Goal: Complete application form: Complete application form

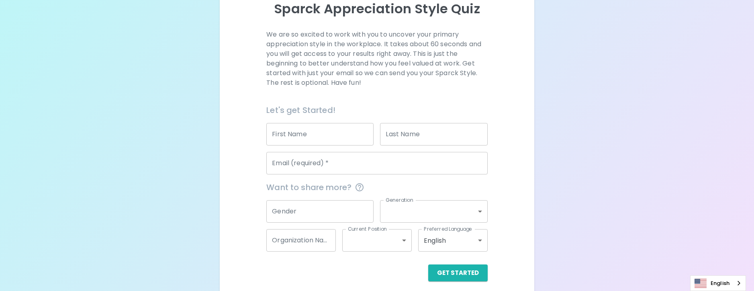
scroll to position [102, 0]
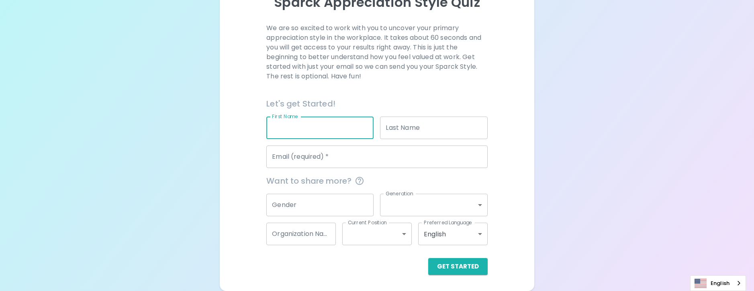
click at [299, 126] on input "First Name" at bounding box center [319, 127] width 107 height 22
click at [268, 130] on input "First Name" at bounding box center [319, 127] width 107 height 22
type input "n"
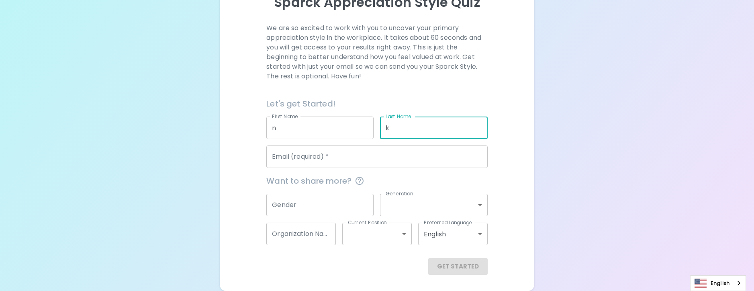
type input "k"
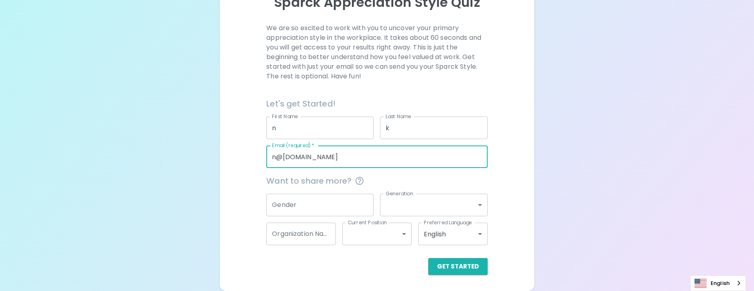
type input "n@[DOMAIN_NAME]"
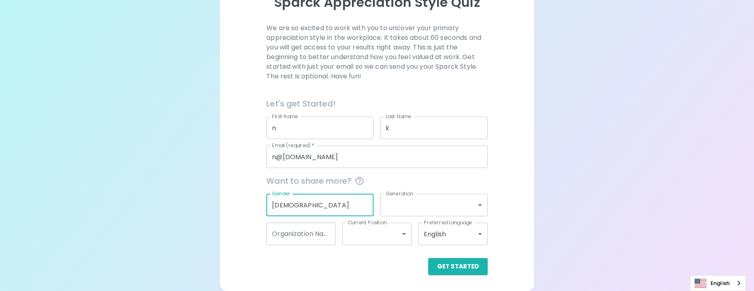
type input "[DEMOGRAPHIC_DATA]"
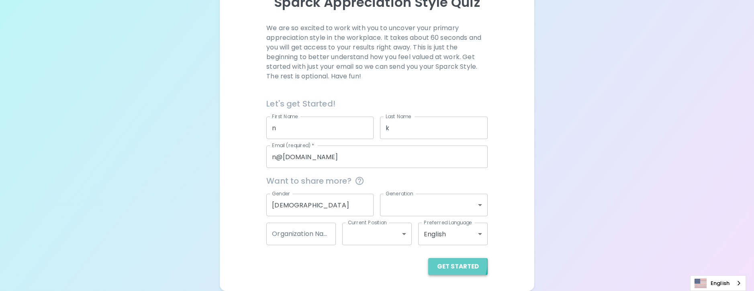
click at [449, 263] on button "Get Started" at bounding box center [457, 266] width 59 height 17
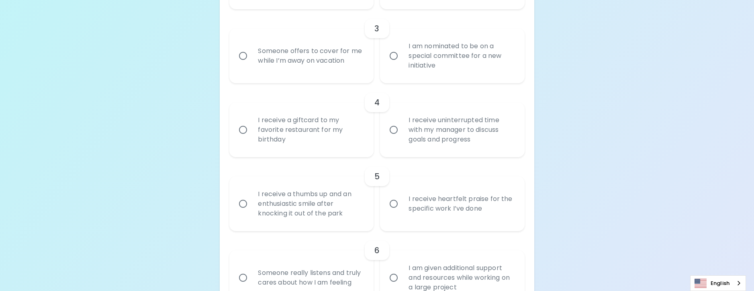
scroll to position [343, 0]
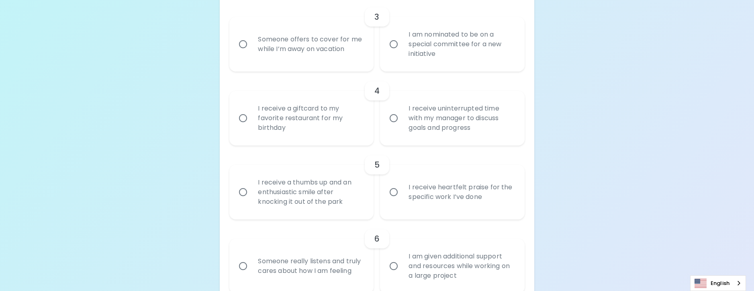
click at [339, 210] on div "I receive a thumbs up and an enthusiastic smile after knocking it out of the pa…" at bounding box center [310, 192] width 118 height 48
click at [251, 200] on input "I receive a thumbs up and an enthusiastic smile after knocking it out of the pa…" at bounding box center [242, 192] width 17 height 17
radio input "true"
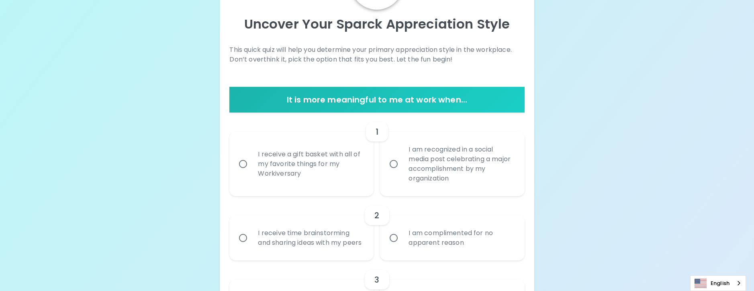
scroll to position [86, 0]
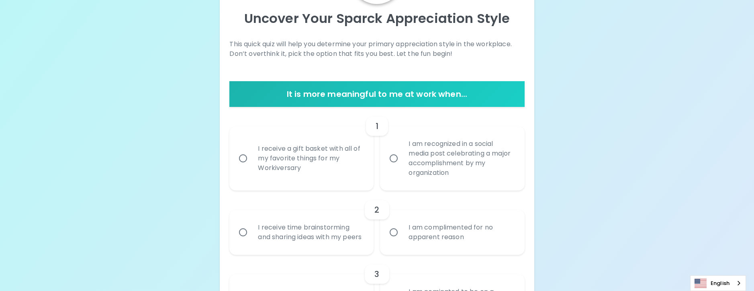
click at [446, 165] on div "I am recognized in a social media post celebrating a major accomplishment by my…" at bounding box center [461, 158] width 118 height 58
click at [402, 165] on input "I am recognized in a social media post celebrating a major accomplishment by my…" at bounding box center [393, 158] width 17 height 17
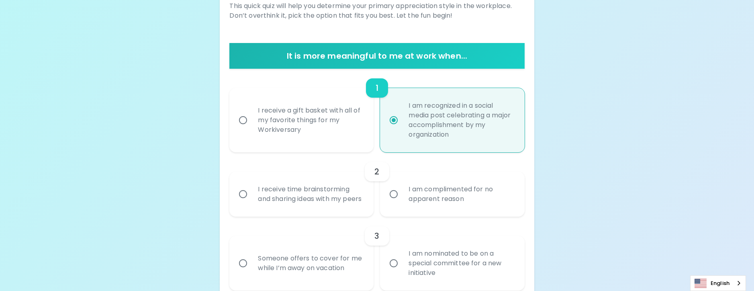
scroll to position [150, 0]
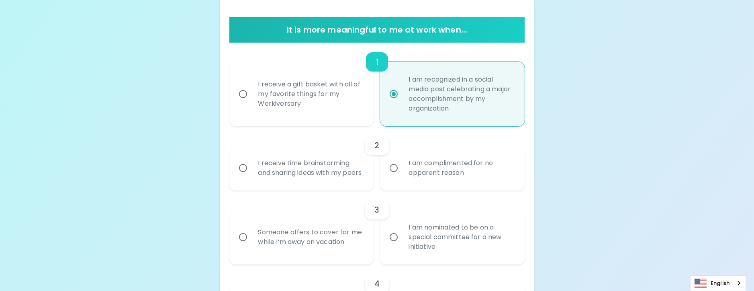
radio input "true"
click at [340, 175] on div "I receive time brainstorming and sharing ideas with my peers" at bounding box center [310, 168] width 118 height 39
click at [251, 175] on input "I receive time brainstorming and sharing ideas with my peers" at bounding box center [242, 167] width 17 height 17
radio input "false"
radio input "true"
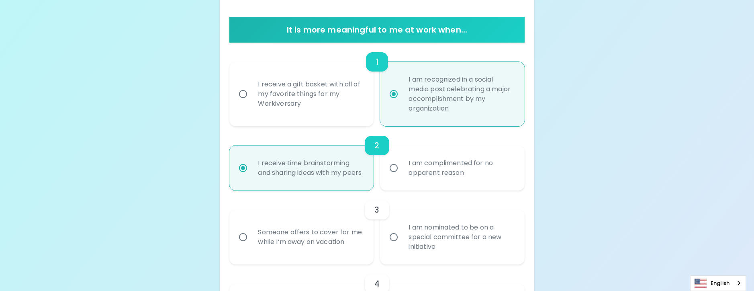
scroll to position [214, 0]
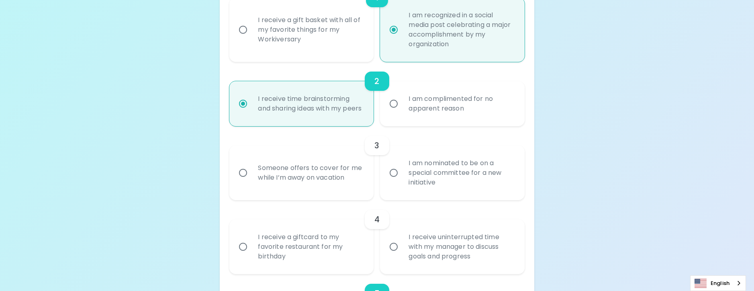
radio input "true"
click at [407, 187] on div "I am nominated to be on a special committee for a new initiative" at bounding box center [461, 173] width 118 height 48
click at [402, 181] on input "I am nominated to be on a special committee for a new initiative" at bounding box center [393, 172] width 17 height 17
radio input "false"
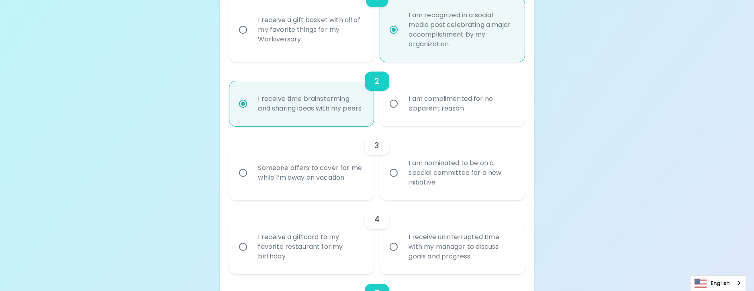
radio input "true"
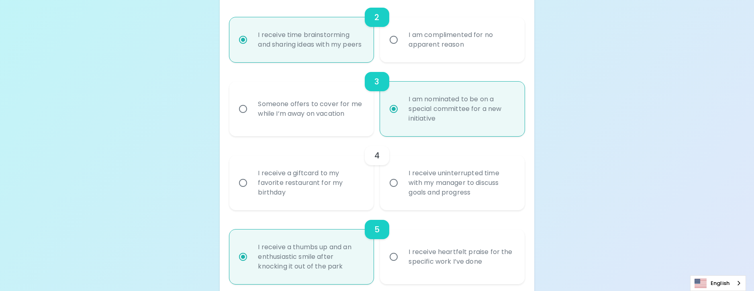
scroll to position [278, 0]
radio input "true"
click at [395, 191] on input "I receive uninterrupted time with my manager to discuss goals and progress" at bounding box center [393, 182] width 17 height 17
radio input "false"
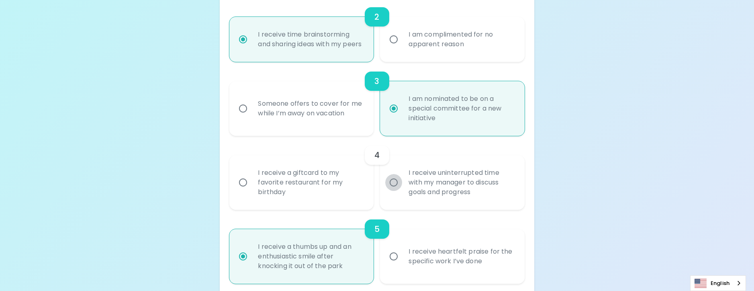
radio input "false"
radio input "true"
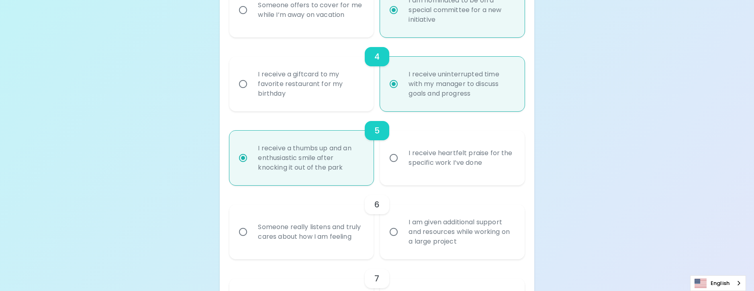
scroll to position [423, 0]
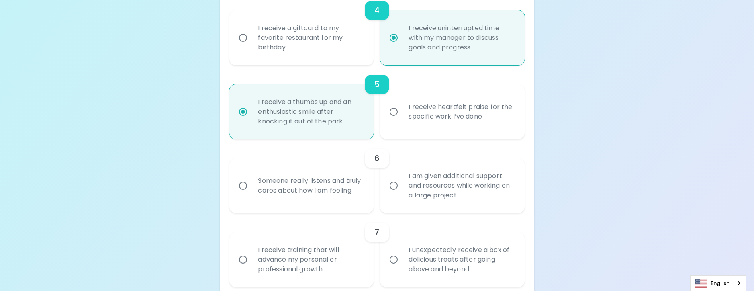
radio input "true"
click at [337, 199] on div "Someone really listens and truly cares about how I am feeling" at bounding box center [310, 185] width 118 height 39
click at [251, 194] on input "Someone really listens and truly cares about how I am feeling" at bounding box center [242, 185] width 17 height 17
radio input "false"
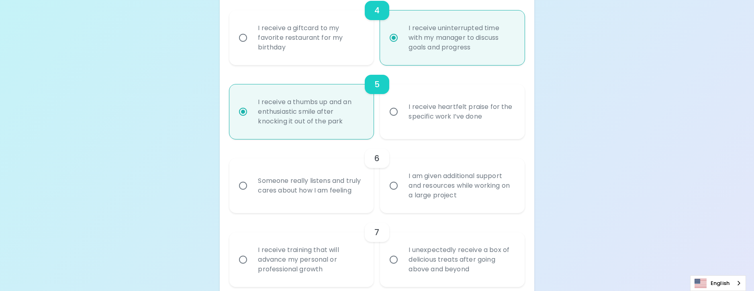
radio input "false"
radio input "true"
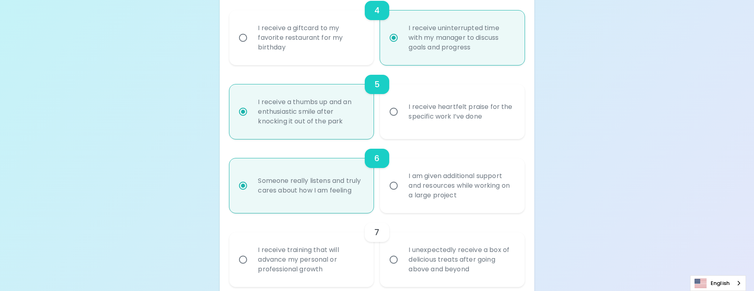
scroll to position [487, 0]
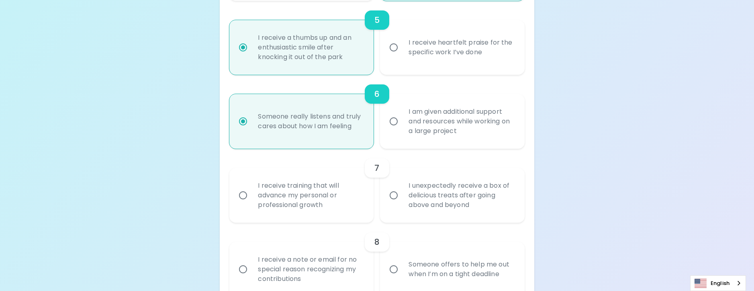
radio input "true"
click at [330, 210] on div "I receive training that will advance my personal or professional growth" at bounding box center [310, 195] width 118 height 48
click at [251, 204] on input "I receive training that will advance my personal or professional growth" at bounding box center [242, 195] width 17 height 17
radio input "false"
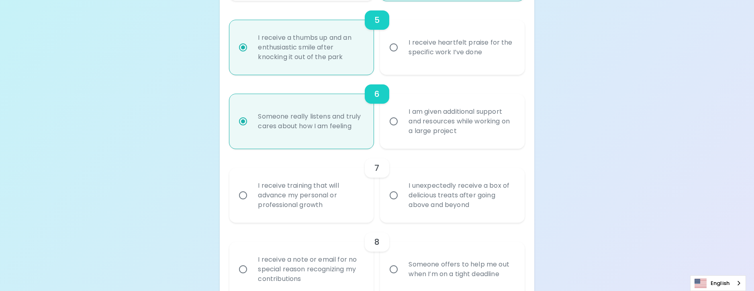
radio input "false"
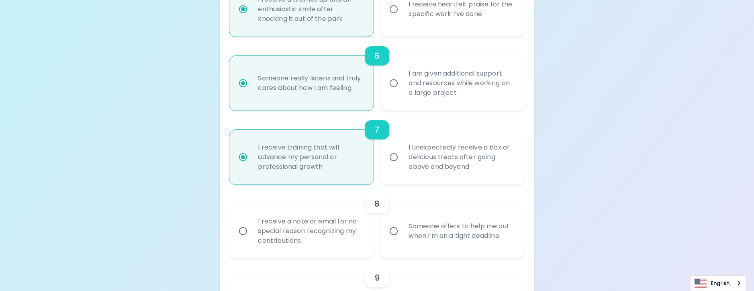
scroll to position [551, 0]
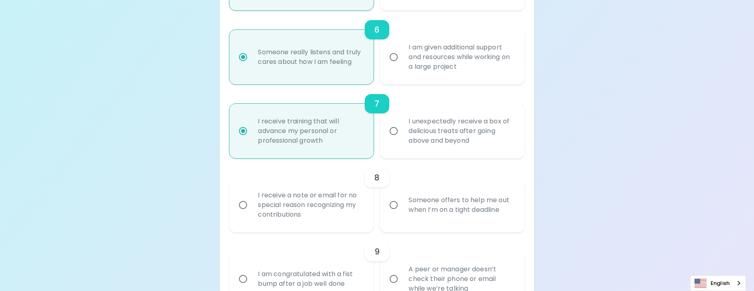
radio input "true"
click at [409, 218] on div "Someone offers to help me out when I’m on a tight deadline" at bounding box center [461, 205] width 118 height 39
click at [402, 213] on input "Someone offers to help me out when I’m on a tight deadline" at bounding box center [393, 204] width 17 height 17
radio input "false"
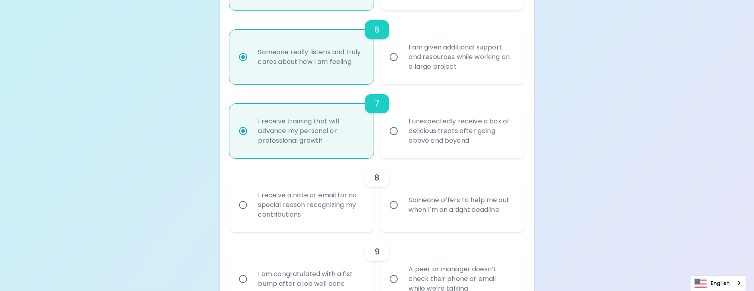
radio input "false"
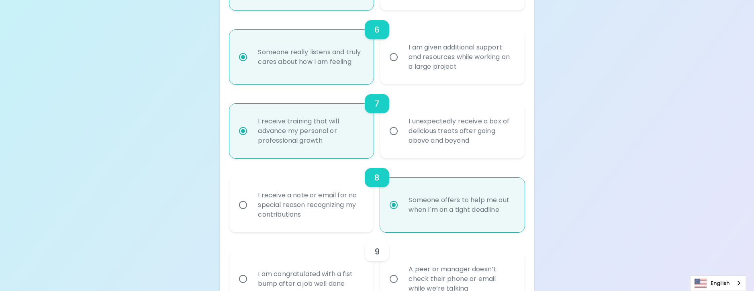
scroll to position [616, 0]
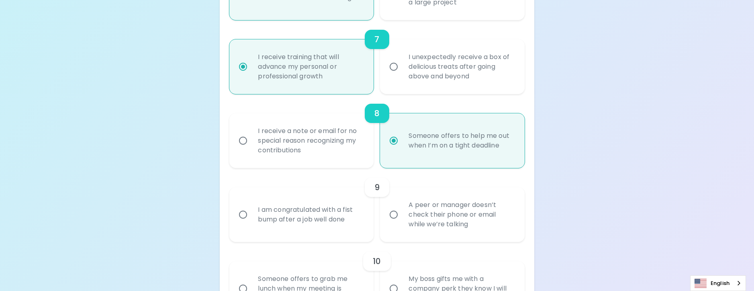
radio input "true"
click at [432, 220] on div "A peer or manager doesn’t check their phone or email while we’re talking" at bounding box center [461, 214] width 118 height 48
click at [402, 220] on input "A peer or manager doesn’t check their phone or email while we’re talking" at bounding box center [393, 214] width 17 height 17
radio input "false"
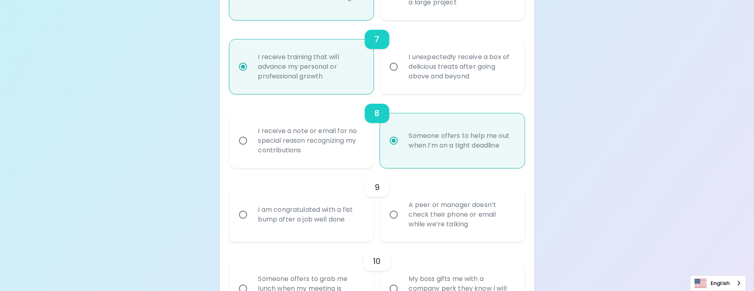
radio input "false"
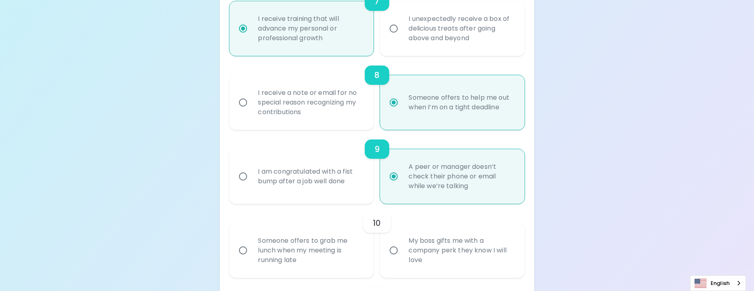
scroll to position [680, 0]
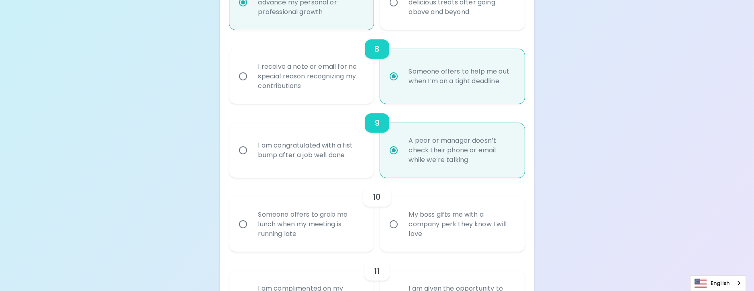
radio input "true"
click at [308, 220] on div "Someone offers to grab me lunch when my meeting is running late" at bounding box center [310, 224] width 118 height 48
click at [251, 220] on input "Someone offers to grab me lunch when my meeting is running late" at bounding box center [242, 224] width 17 height 17
radio input "false"
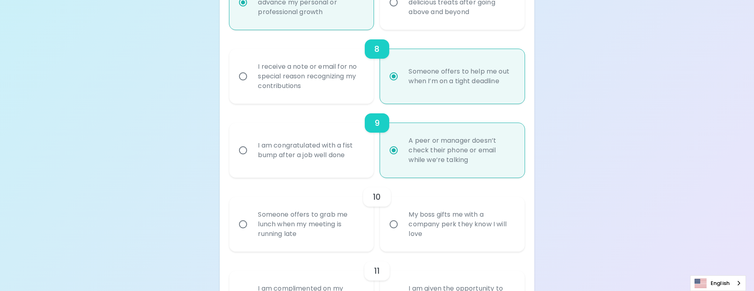
radio input "false"
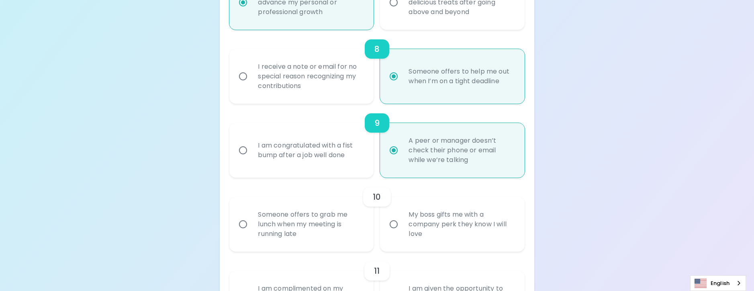
radio input "false"
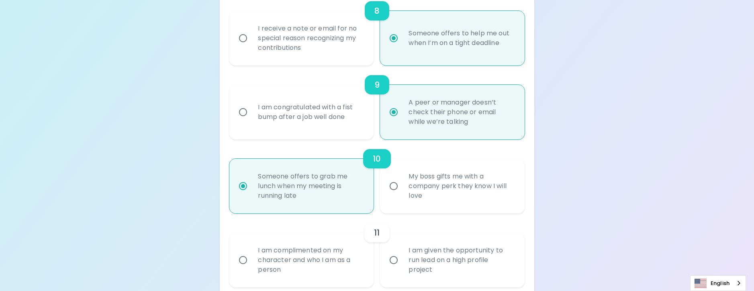
scroll to position [744, 0]
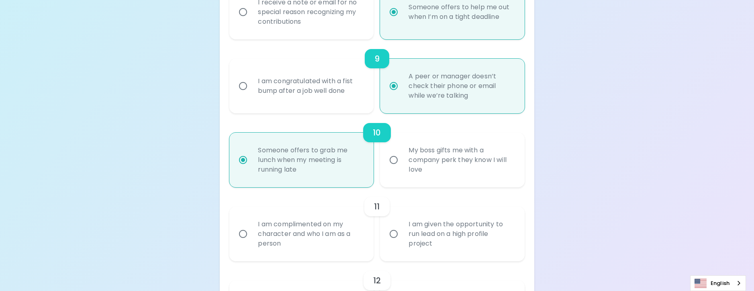
radio input "true"
click at [314, 232] on div "I am complimented on my character and who I am as a person" at bounding box center [310, 234] width 118 height 48
click at [251, 232] on input "I am complimented on my character and who I am as a person" at bounding box center [242, 233] width 17 height 17
radio input "false"
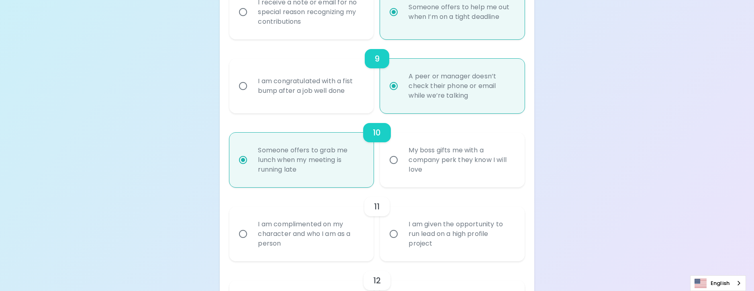
radio input "false"
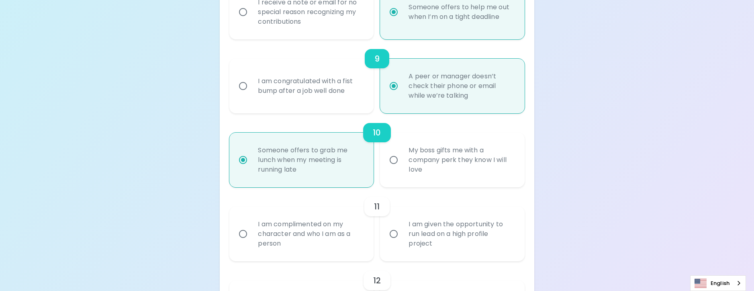
radio input "false"
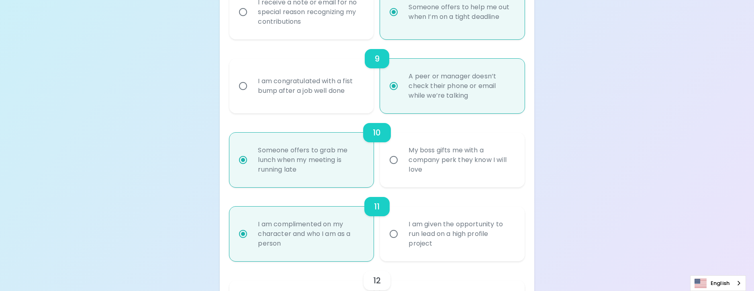
scroll to position [808, 0]
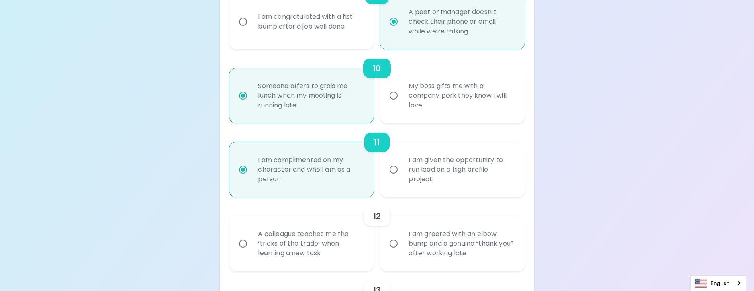
radio input "true"
click at [314, 226] on div "12" at bounding box center [376, 215] width 295 height 19
click at [314, 244] on div "A colleague teaches me the ‘tricks of the trade’ when learning a new task" at bounding box center [310, 243] width 118 height 48
click at [251, 244] on input "A colleague teaches me the ‘tricks of the trade’ when learning a new task" at bounding box center [242, 243] width 17 height 17
radio input "false"
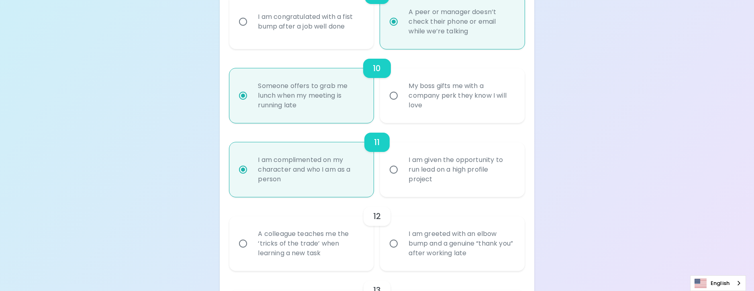
radio input "false"
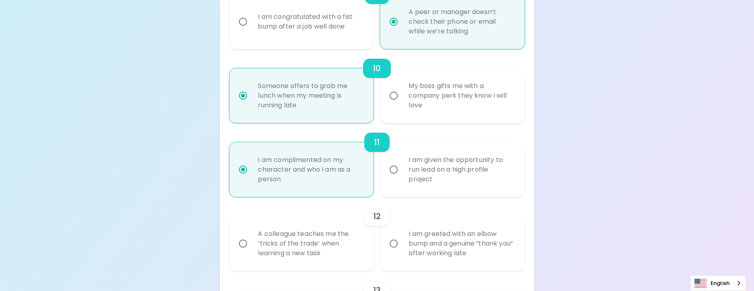
radio input "false"
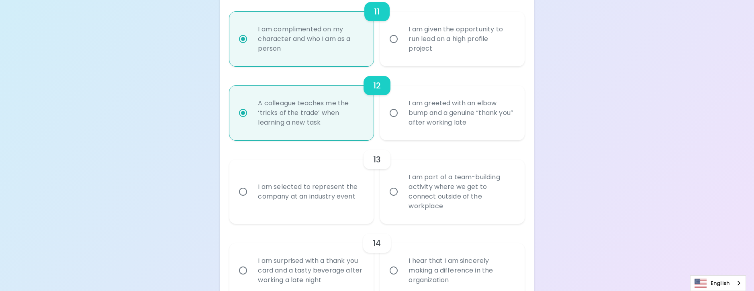
scroll to position [953, 0]
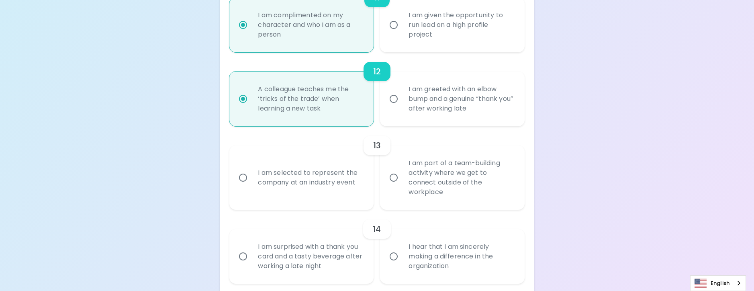
radio input "true"
click at [317, 189] on div "I am selected to represent the company at an industry event" at bounding box center [310, 177] width 118 height 39
click at [251, 186] on input "I am selected to represent the company at an industry event" at bounding box center [242, 177] width 17 height 17
radio input "false"
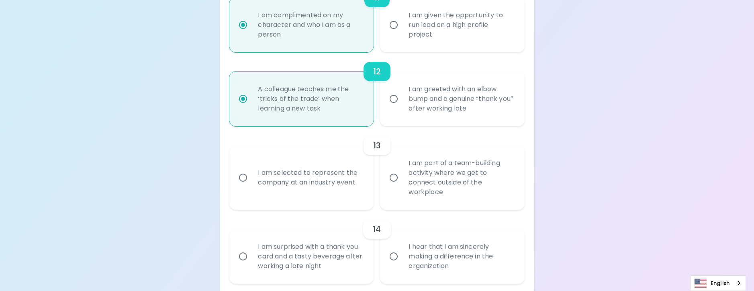
radio input "false"
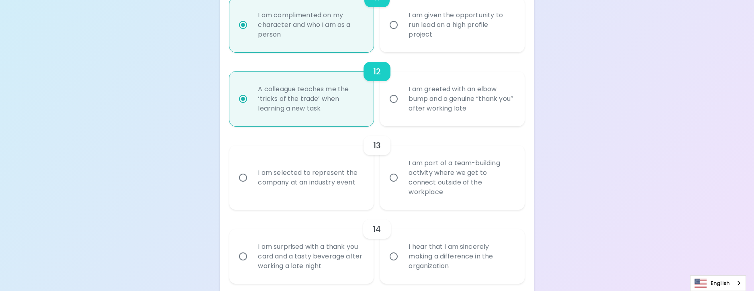
radio input "false"
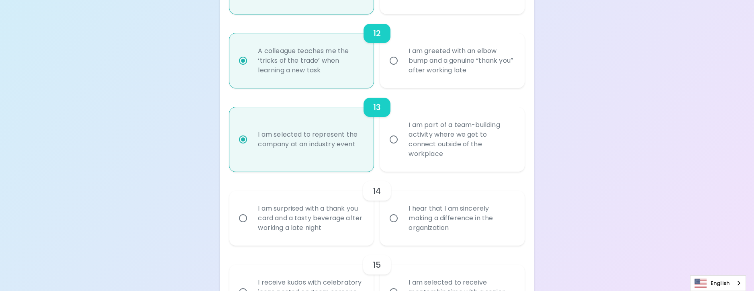
scroll to position [1017, 0]
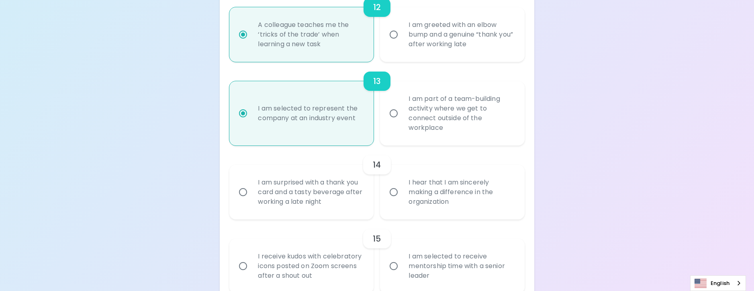
radio input "true"
click at [437, 205] on div "I hear that I am sincerely making a difference in the organization" at bounding box center [461, 192] width 118 height 48
click at [402, 200] on input "I hear that I am sincerely making a difference in the organization" at bounding box center [393, 192] width 17 height 17
radio input "false"
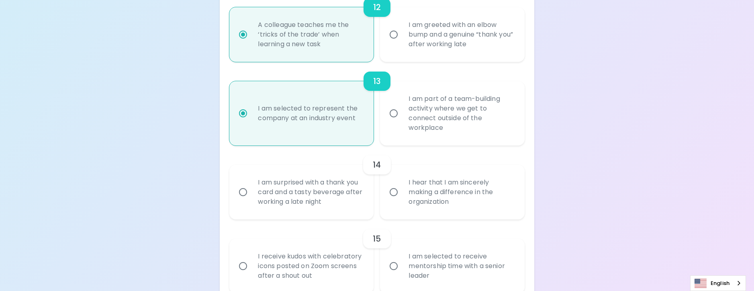
radio input "false"
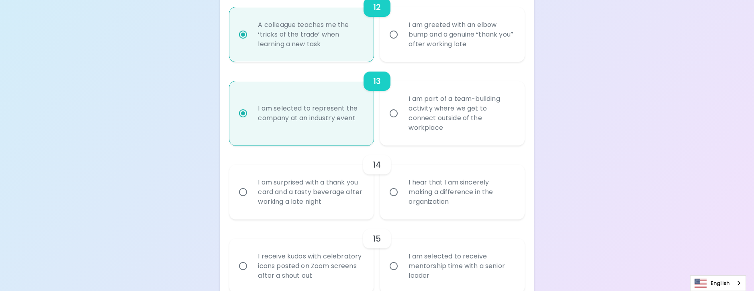
radio input "false"
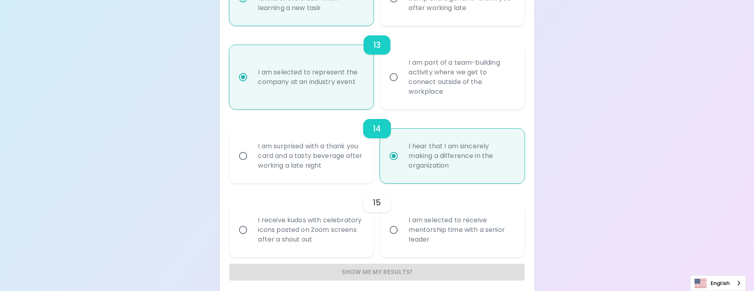
scroll to position [1068, 0]
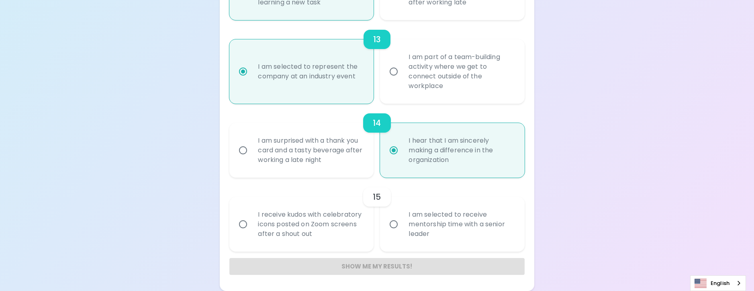
radio input "true"
click at [463, 222] on div "I am selected to receive mentorship time with a senior leader" at bounding box center [461, 224] width 118 height 48
click at [402, 222] on input "I am selected to receive mentorship time with a senior leader" at bounding box center [393, 224] width 17 height 17
radio input "false"
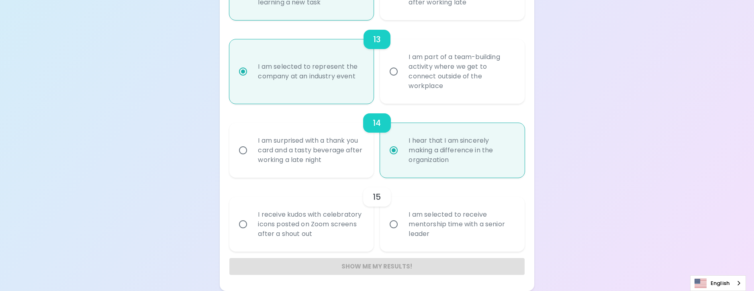
radio input "false"
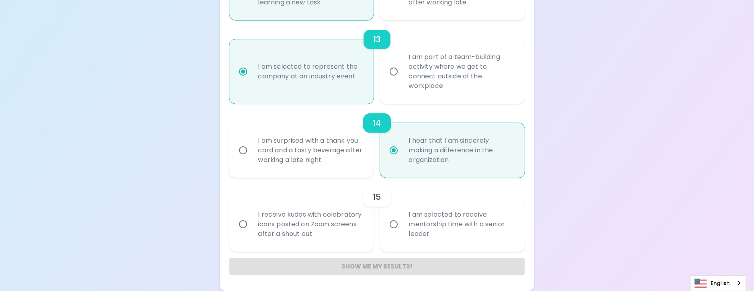
radio input "false"
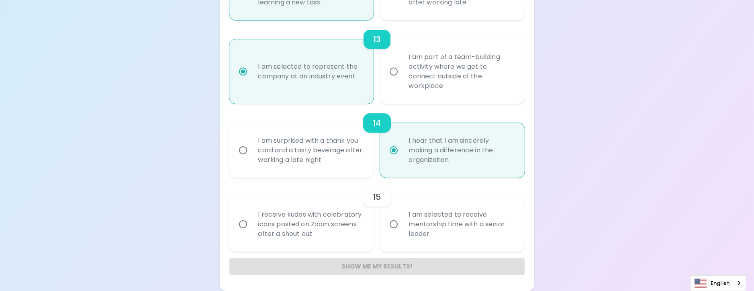
radio input "false"
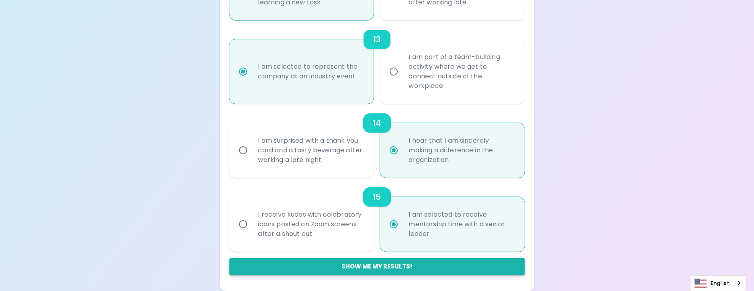
radio input "true"
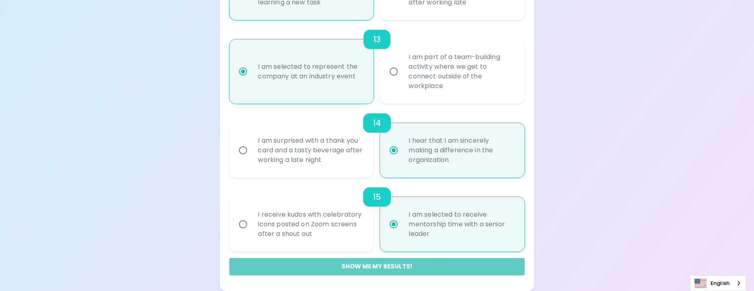
click at [412, 260] on button "Show me my results!" at bounding box center [376, 266] width 295 height 17
radio input "false"
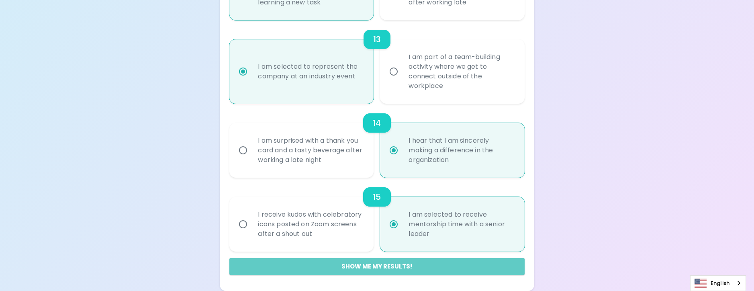
radio input "false"
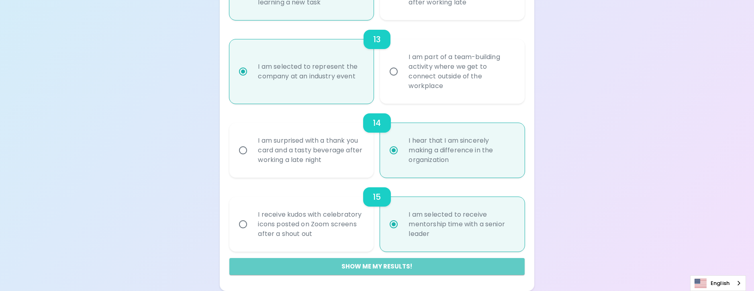
radio input "false"
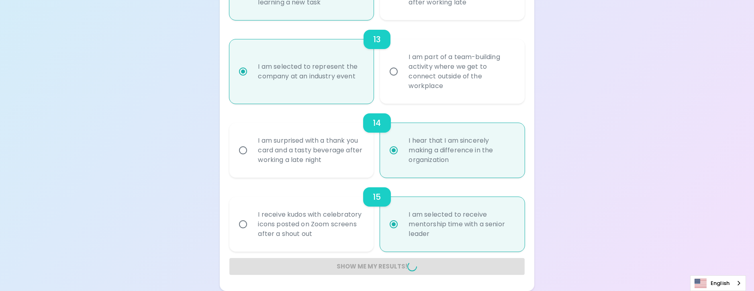
radio input "false"
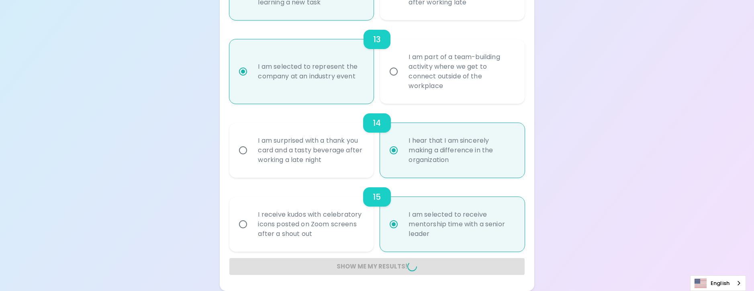
radio input "false"
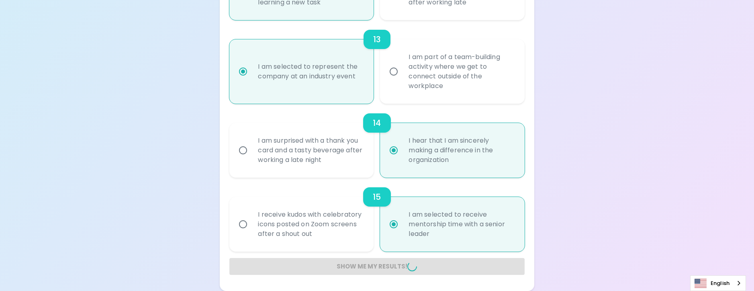
radio input "false"
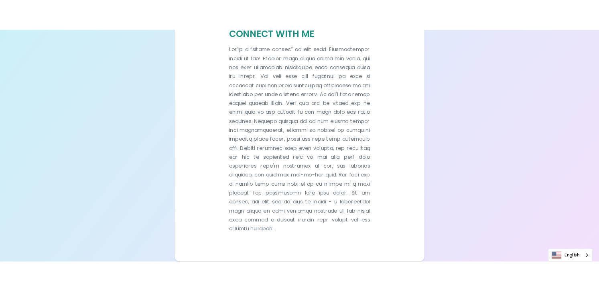
scroll to position [504, 0]
